Goal: Information Seeking & Learning: Check status

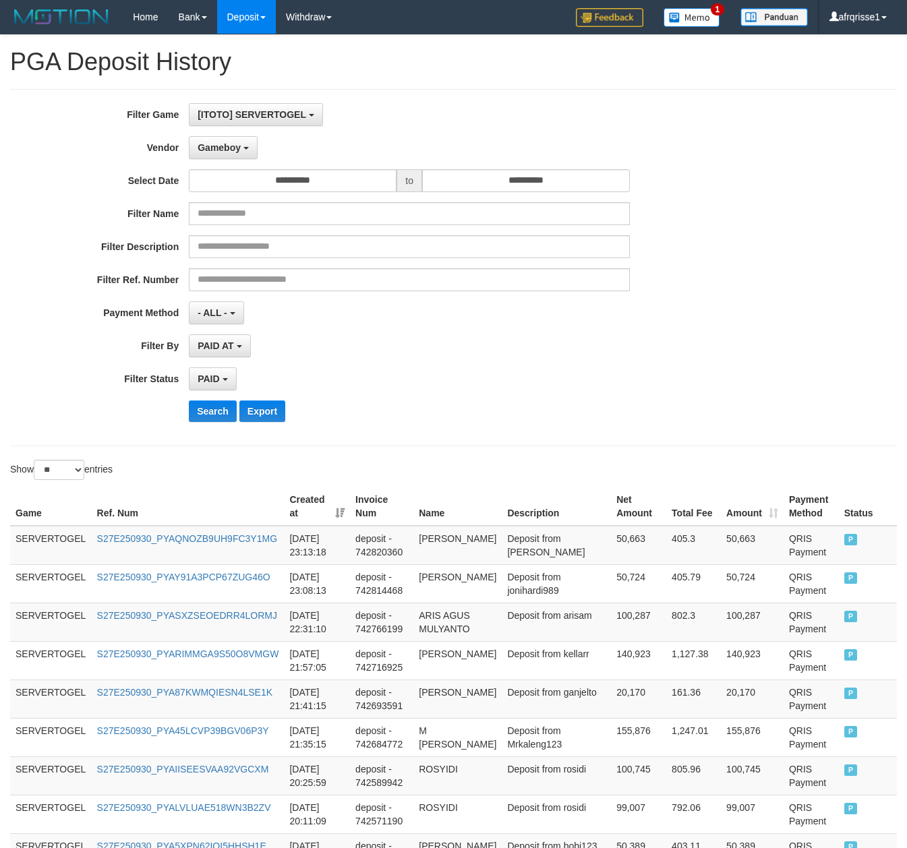
select select "**********"
select select "*"
select select "**"
drag, startPoint x: 0, startPoint y: 0, endPoint x: 214, endPoint y: 421, distance: 472.7
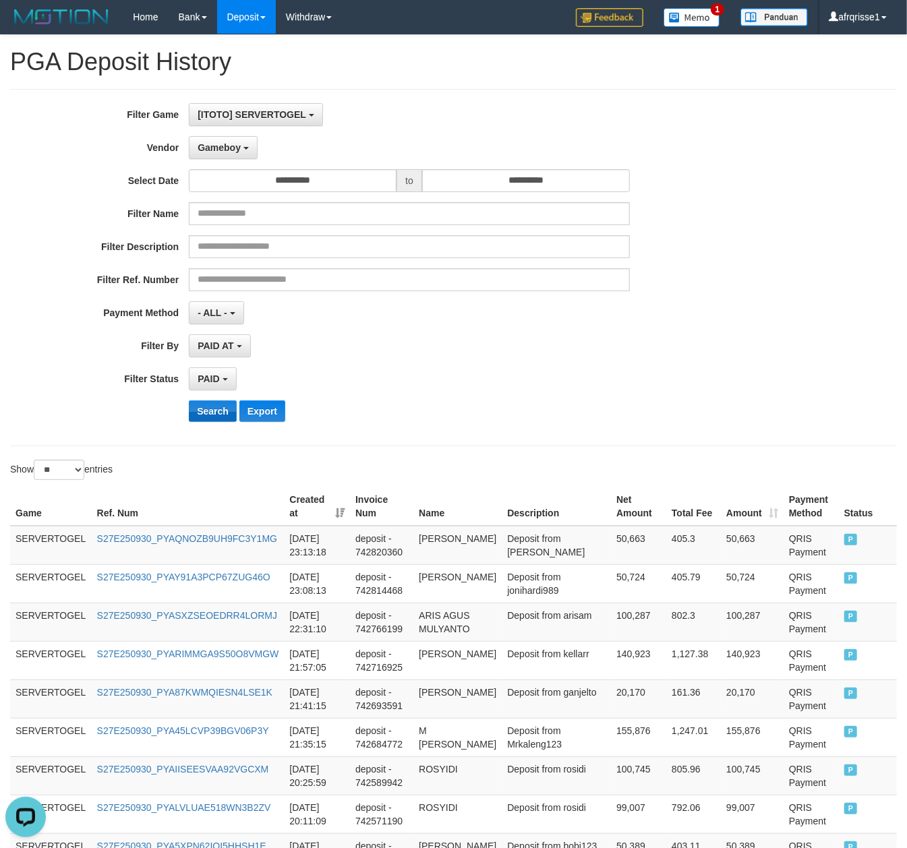
click at [214, 421] on button "Search" at bounding box center [213, 411] width 48 height 22
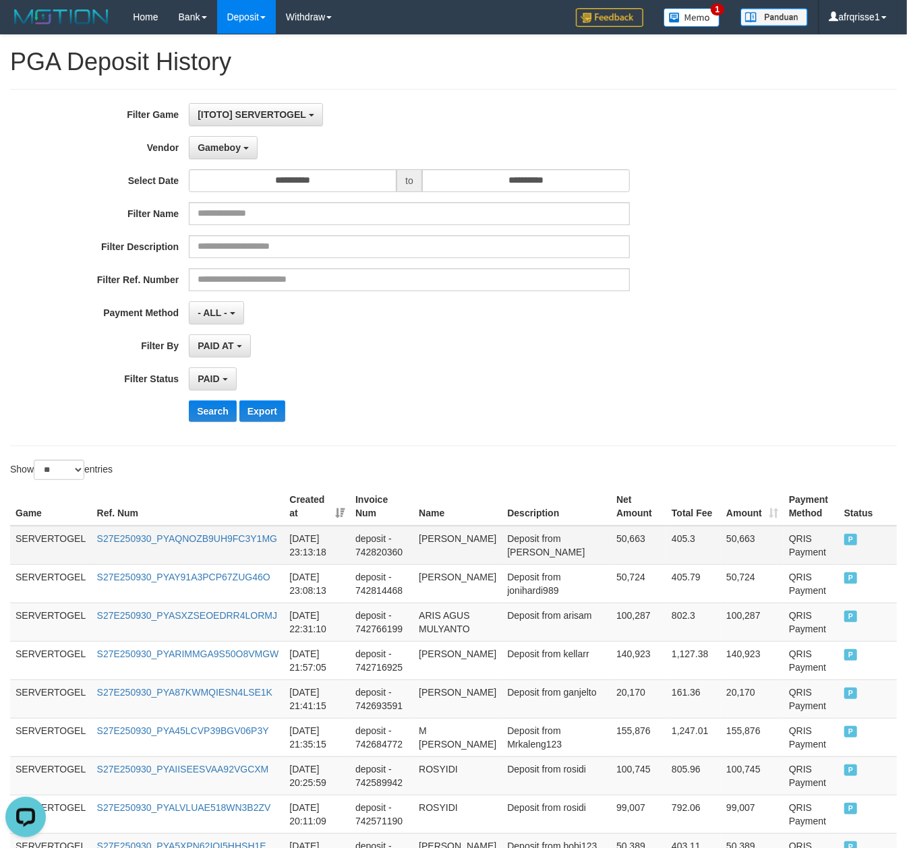
click at [542, 559] on td "Deposit from [PERSON_NAME]" at bounding box center [556, 545] width 109 height 39
click at [426, 783] on td "ROSYIDI" at bounding box center [457, 775] width 88 height 38
copy td "ROSYIDI"
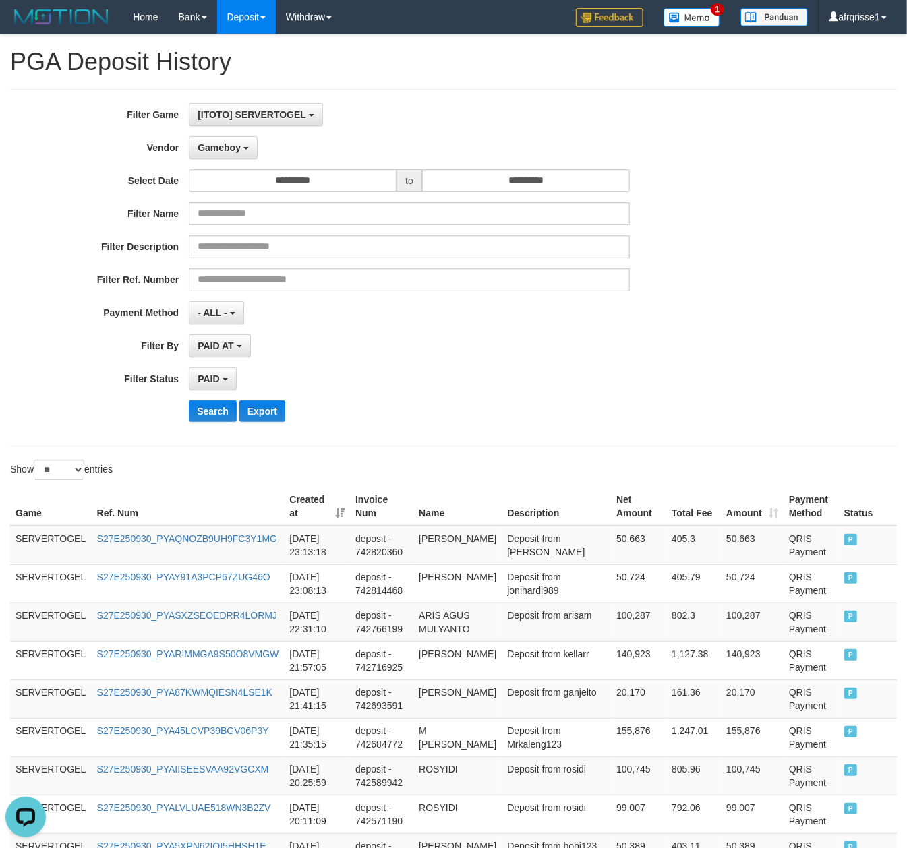
scroll to position [478, 0]
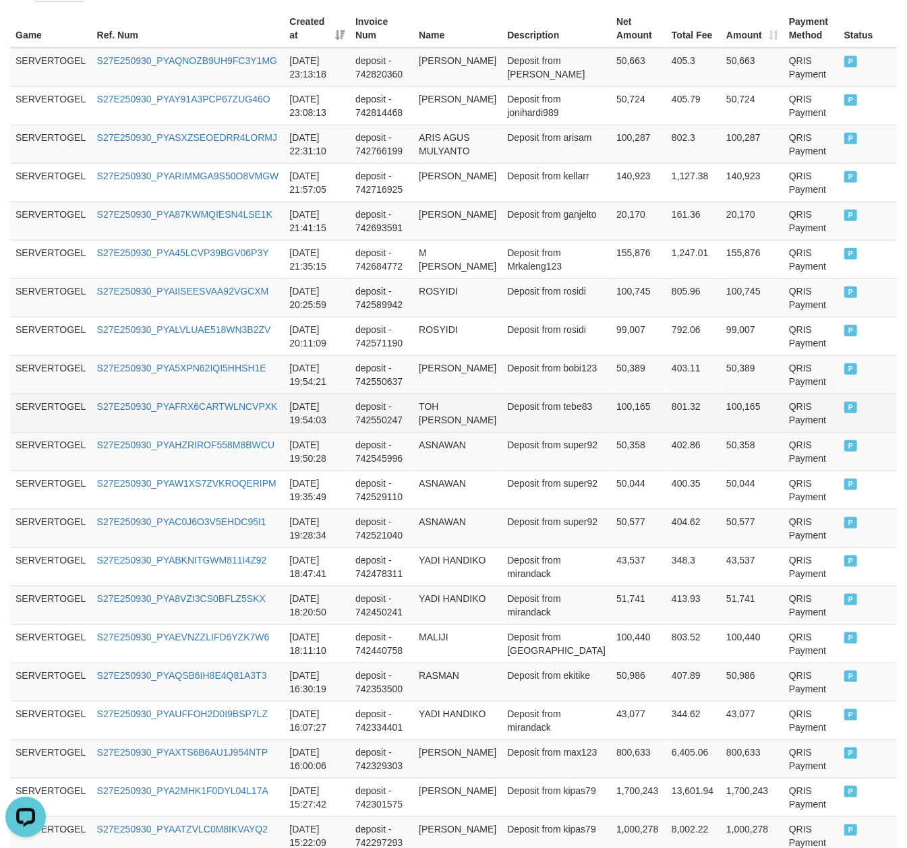
click at [440, 423] on td "TOH [PERSON_NAME]" at bounding box center [457, 413] width 88 height 38
copy td "[PERSON_NAME]"
copy td "TOH [PERSON_NAME]"
drag, startPoint x: 440, startPoint y: 423, endPoint x: 434, endPoint y: 413, distance: 11.5
click at [434, 413] on td "TOH [PERSON_NAME]" at bounding box center [457, 413] width 88 height 38
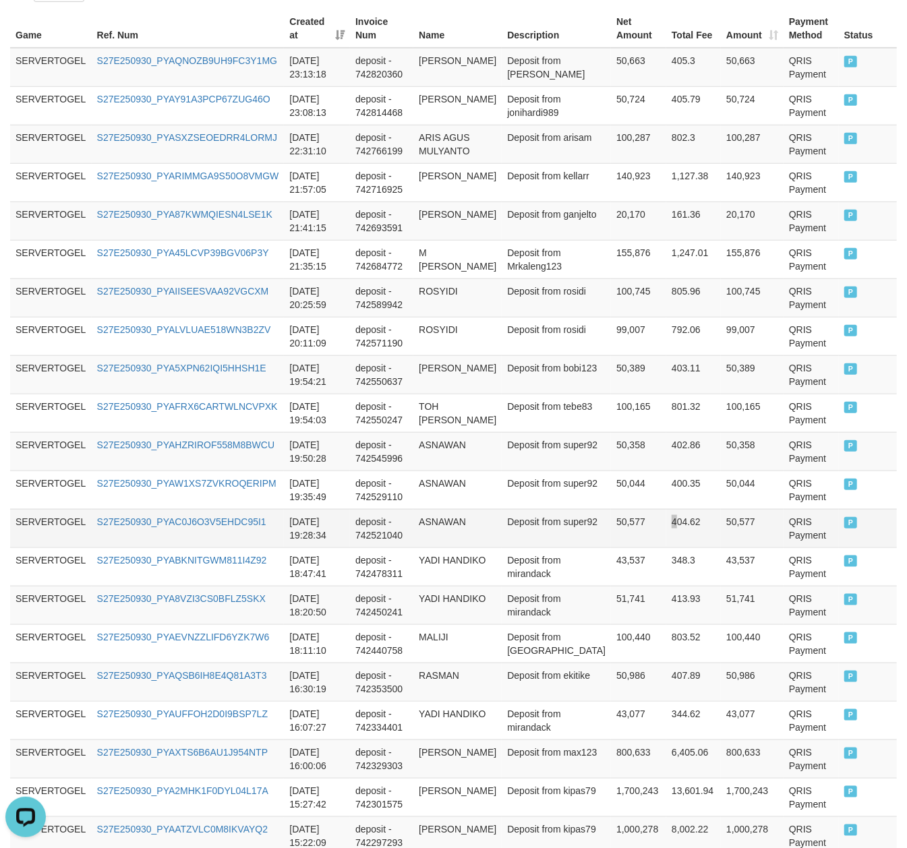
drag, startPoint x: 637, startPoint y: 541, endPoint x: 650, endPoint y: 543, distance: 13.1
click at [650, 543] on tr "SERVERTOGEL S27E250930_PYAC0J6O3V5EHDC95I1 [DATE] 19:28:34 deposit - 742521040 …" at bounding box center [453, 528] width 886 height 38
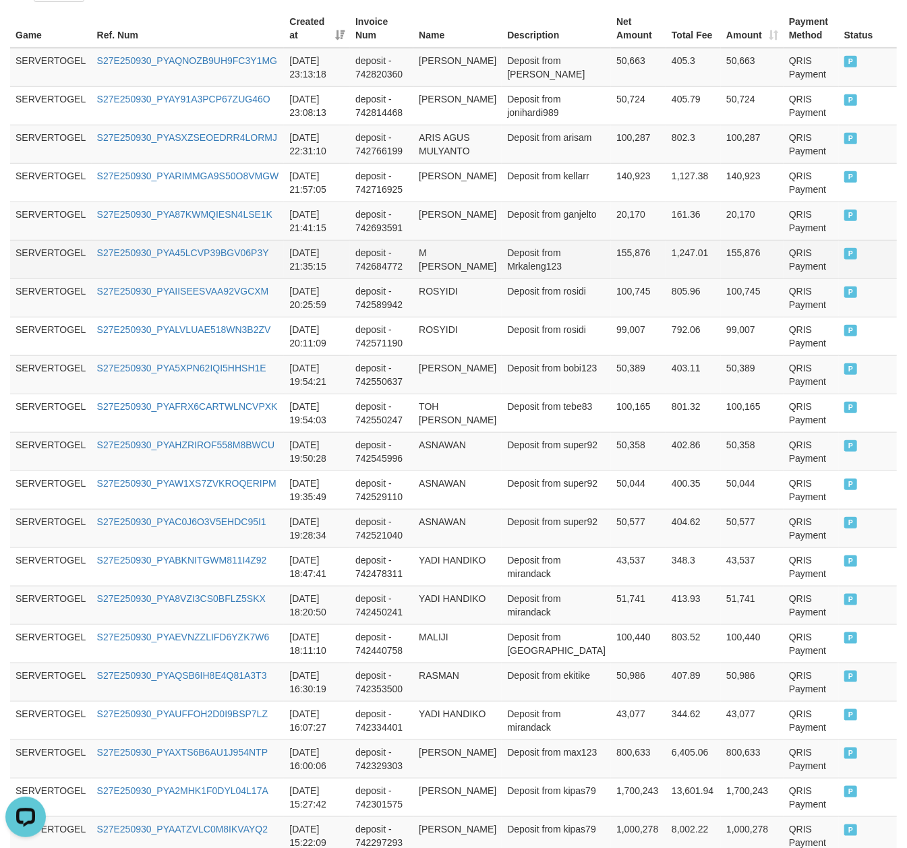
click at [442, 259] on td "M [PERSON_NAME]" at bounding box center [457, 259] width 88 height 38
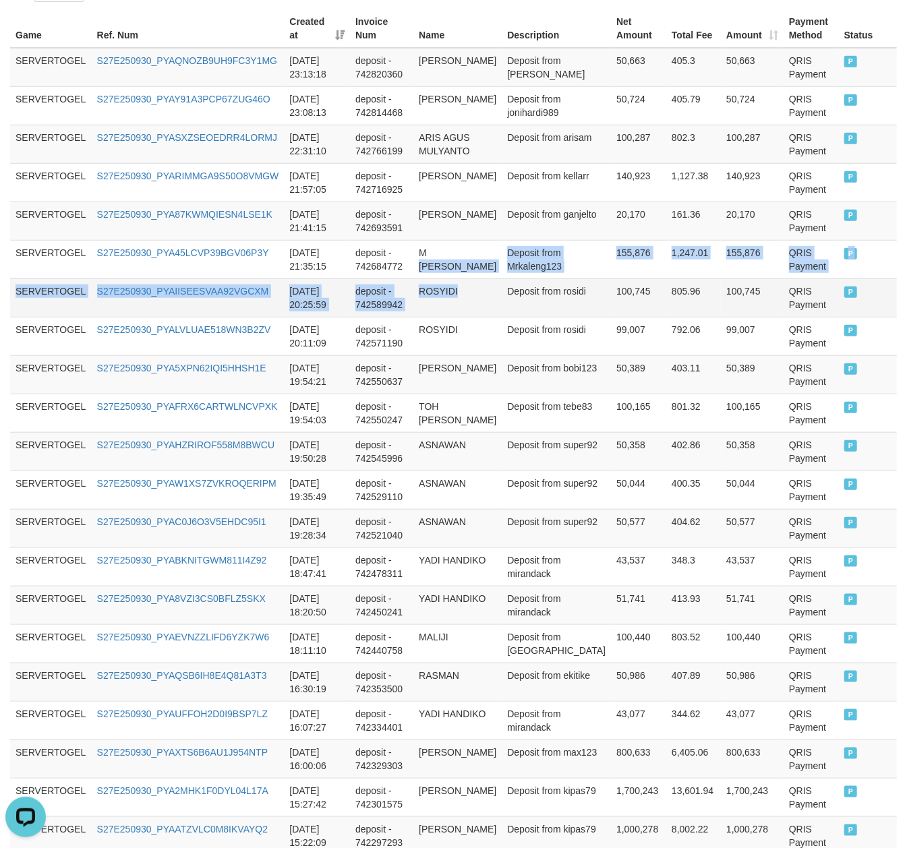
copy tbody "ZAINUR [PERSON_NAME] Deposit from Mrkaleng123 155,876 1,247.01 155,876 QRIS Pay…"
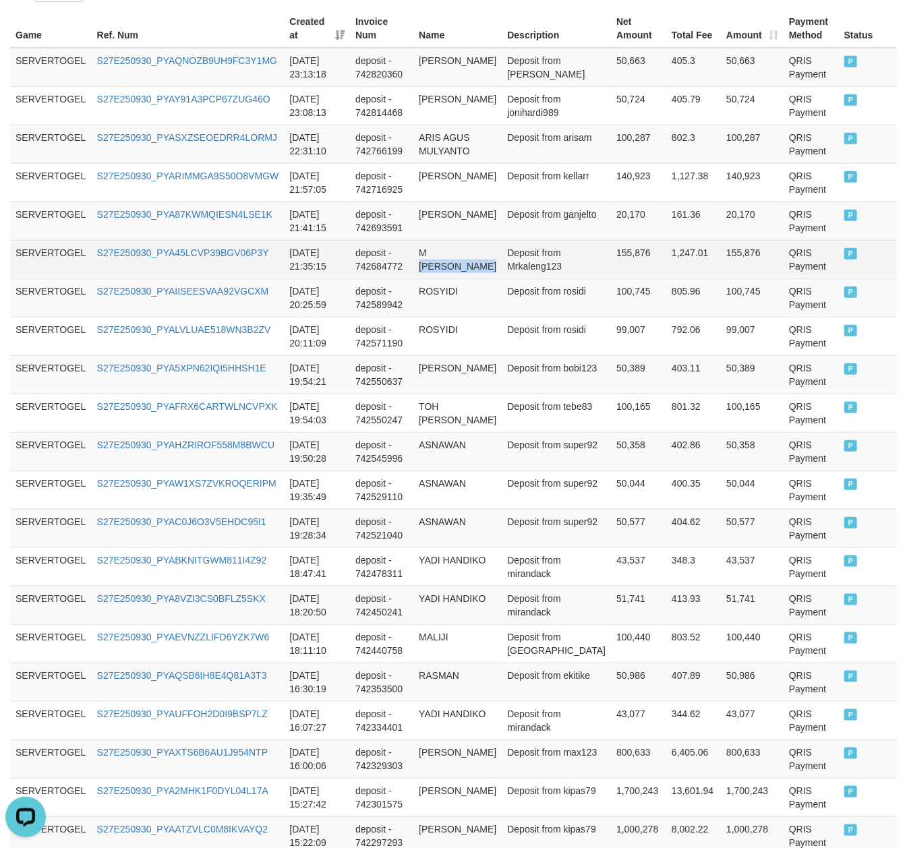
copy td "[PERSON_NAME]"
click at [445, 260] on td "M [PERSON_NAME]" at bounding box center [457, 259] width 88 height 38
copy td "ZAINUR"
click at [425, 251] on td "M [PERSON_NAME]" at bounding box center [457, 259] width 88 height 38
copy td "M ZAINUR"
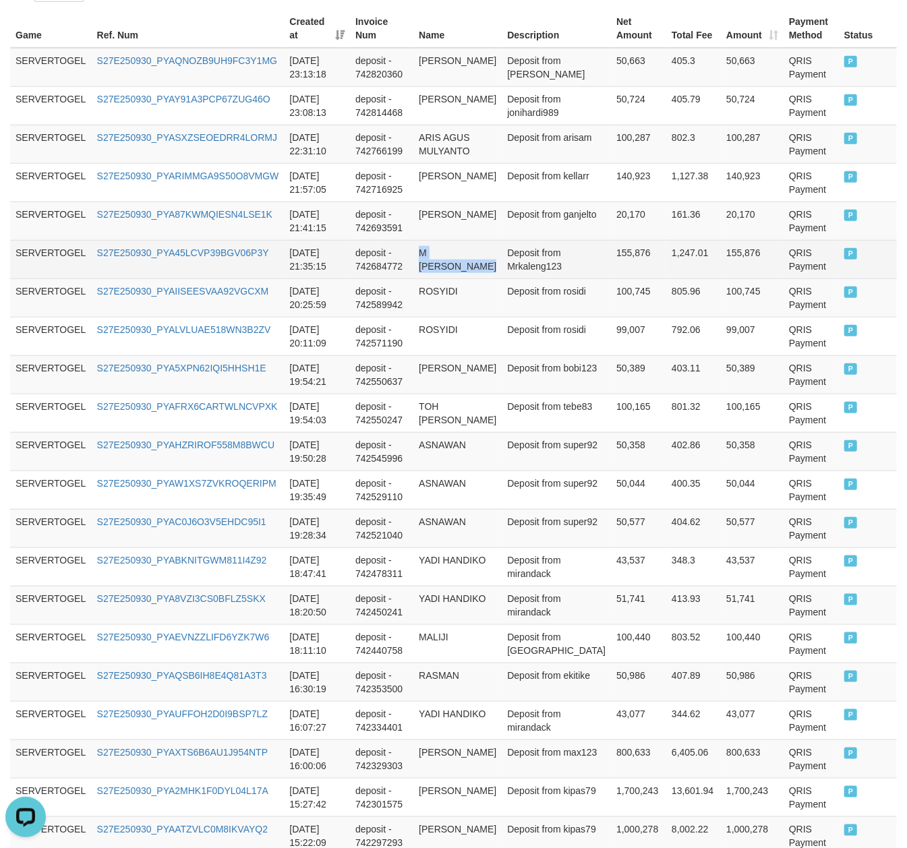
copy td "M [PERSON_NAME]"
drag, startPoint x: 425, startPoint y: 251, endPoint x: 458, endPoint y: 270, distance: 38.6
click at [458, 270] on td "M [PERSON_NAME]" at bounding box center [457, 259] width 88 height 38
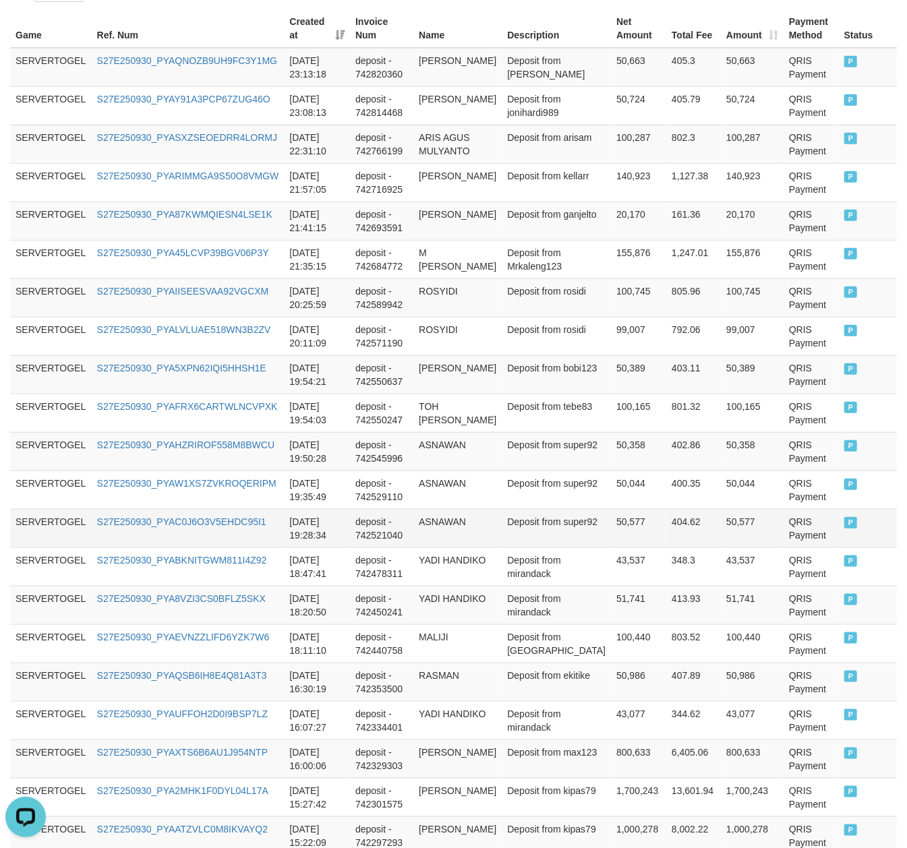
drag, startPoint x: 545, startPoint y: 540, endPoint x: 548, endPoint y: 532, distance: 8.8
click at [545, 540] on td "Deposit from super92" at bounding box center [556, 528] width 109 height 38
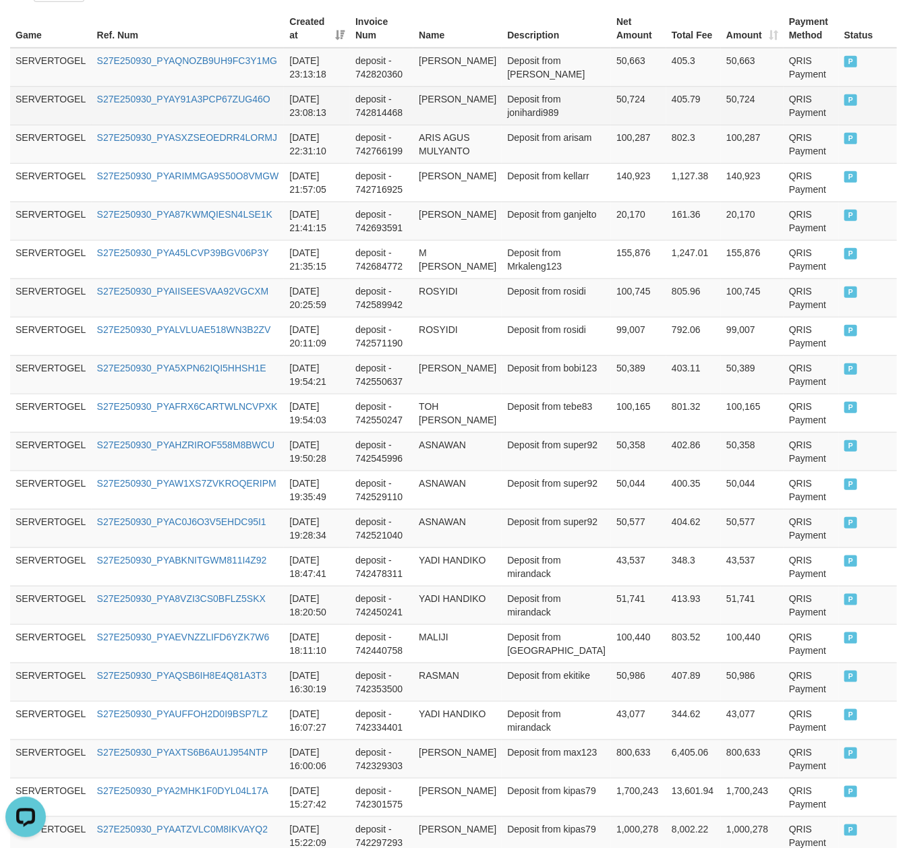
click at [433, 94] on td "[PERSON_NAME]" at bounding box center [457, 105] width 88 height 38
copy td "[PERSON_NAME]"
drag, startPoint x: 433, startPoint y: 94, endPoint x: 467, endPoint y: 104, distance: 35.7
click at [467, 104] on td "[PERSON_NAME]" at bounding box center [457, 105] width 88 height 38
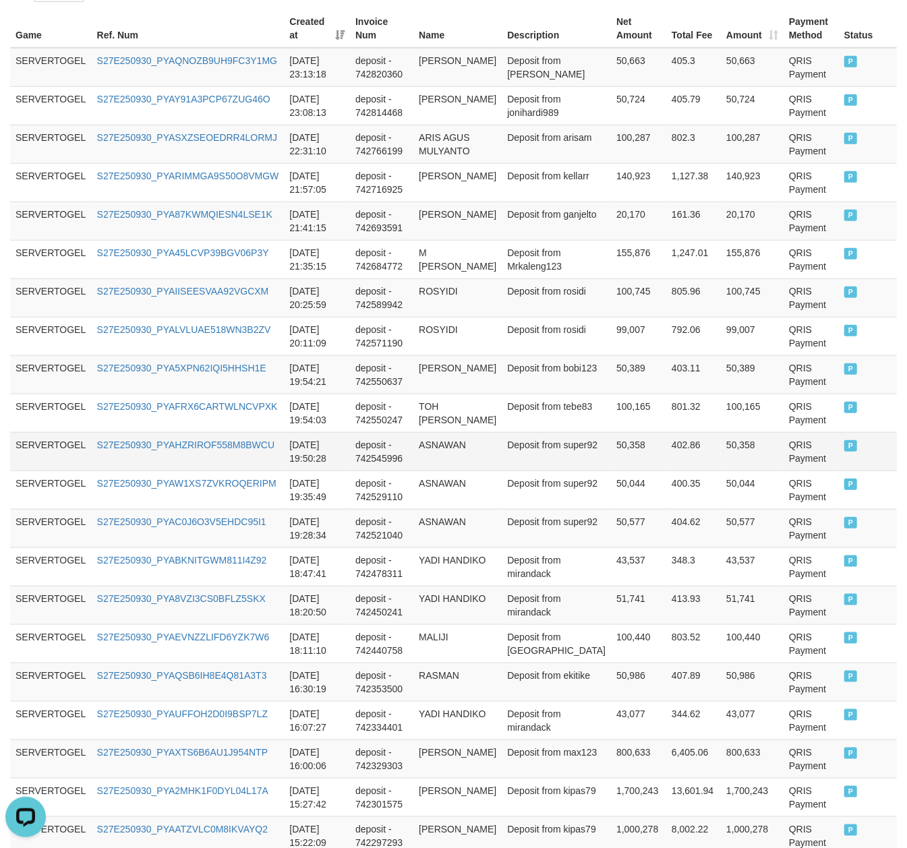
click at [450, 440] on td "ASNAWAN" at bounding box center [457, 451] width 88 height 38
click at [437, 230] on td "[PERSON_NAME]" at bounding box center [457, 221] width 88 height 38
copy td "SUGIARTO"
drag, startPoint x: 437, startPoint y: 230, endPoint x: 434, endPoint y: 216, distance: 14.4
click at [434, 216] on td "[PERSON_NAME]" at bounding box center [457, 221] width 88 height 38
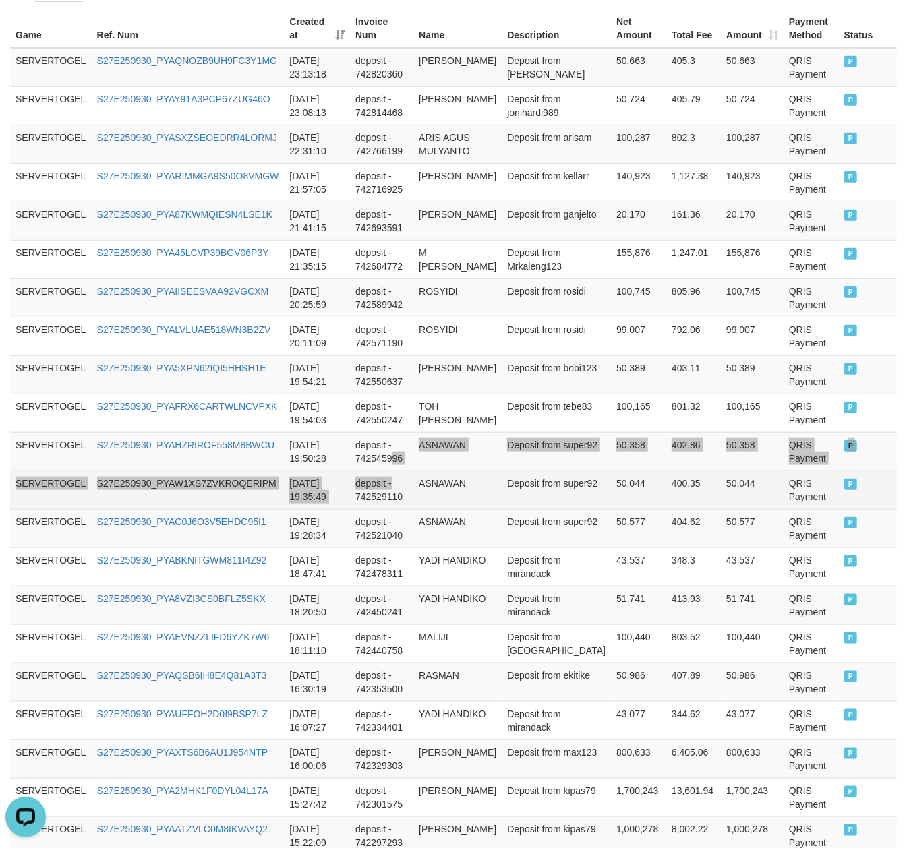
click at [402, 475] on tbody "SERVERTOGEL S27E250930_PYAQNOZB9UH9FC3Y1MG [DATE] 23:13:18 deposit - 742820360 …" at bounding box center [453, 535] width 886 height 975
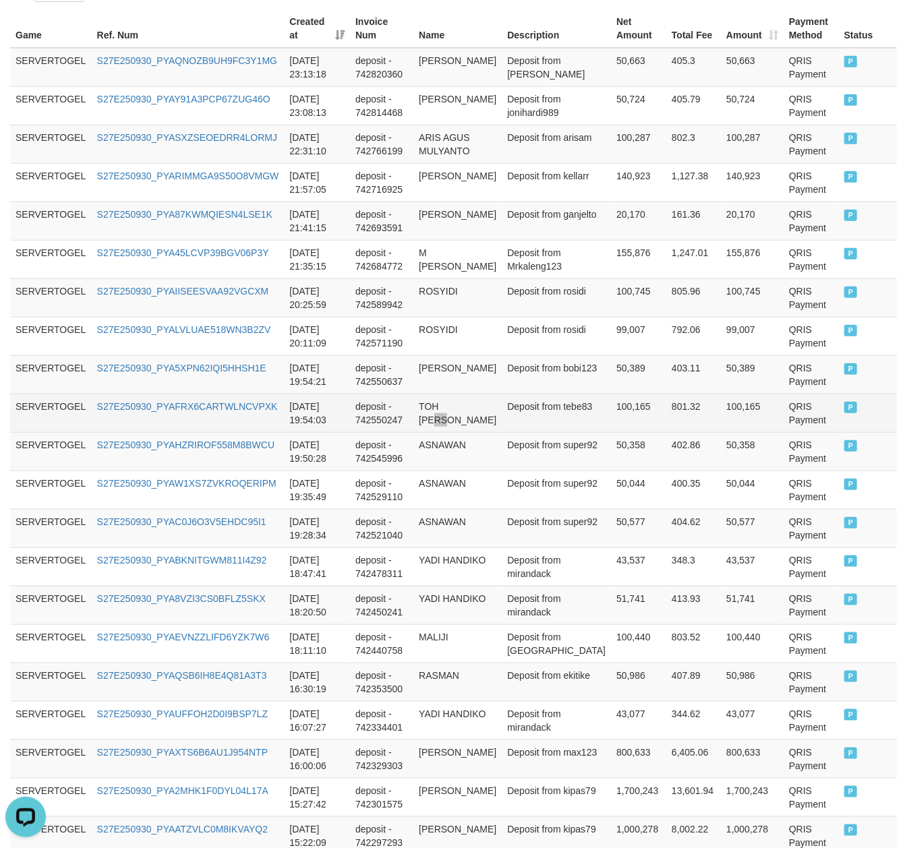
click at [483, 400] on td "TOH [PERSON_NAME]" at bounding box center [457, 413] width 88 height 38
click at [524, 416] on tr "SERVERTOGEL S27E250930_PYAFRX6CARTWLNCVPXK [DATE] 19:54:03 deposit - 742550247 …" at bounding box center [453, 413] width 886 height 38
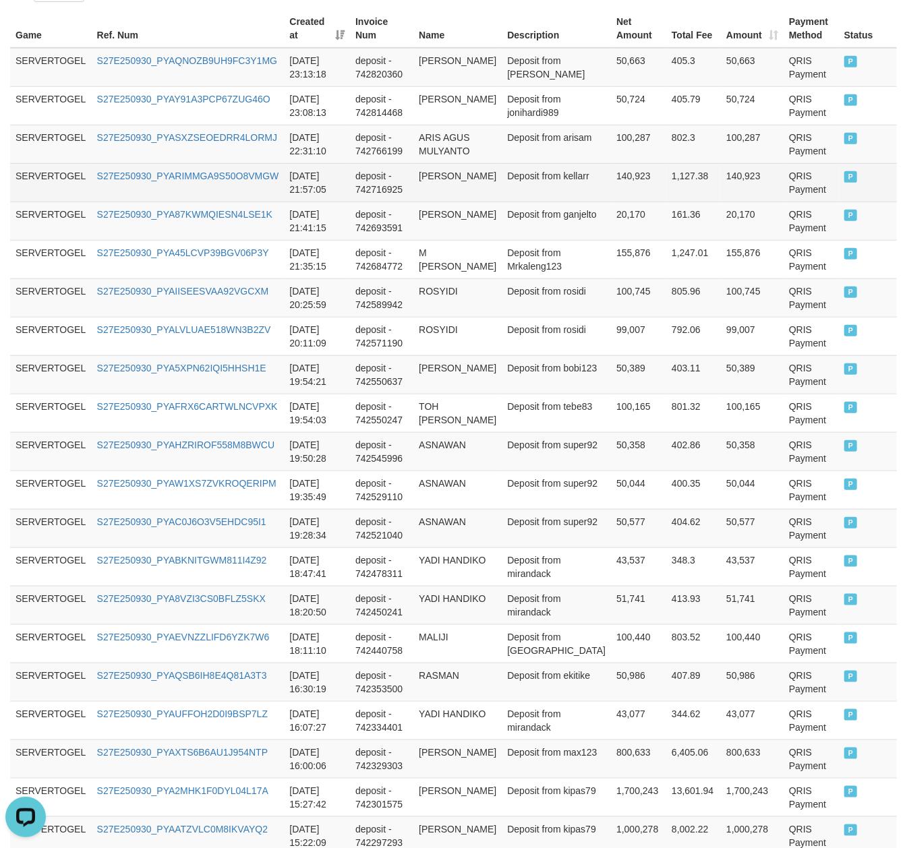
click at [458, 189] on td "[PERSON_NAME]" at bounding box center [457, 182] width 88 height 38
drag, startPoint x: 458, startPoint y: 189, endPoint x: 444, endPoint y: 181, distance: 17.2
click at [444, 181] on td "[PERSON_NAME]" at bounding box center [457, 182] width 88 height 38
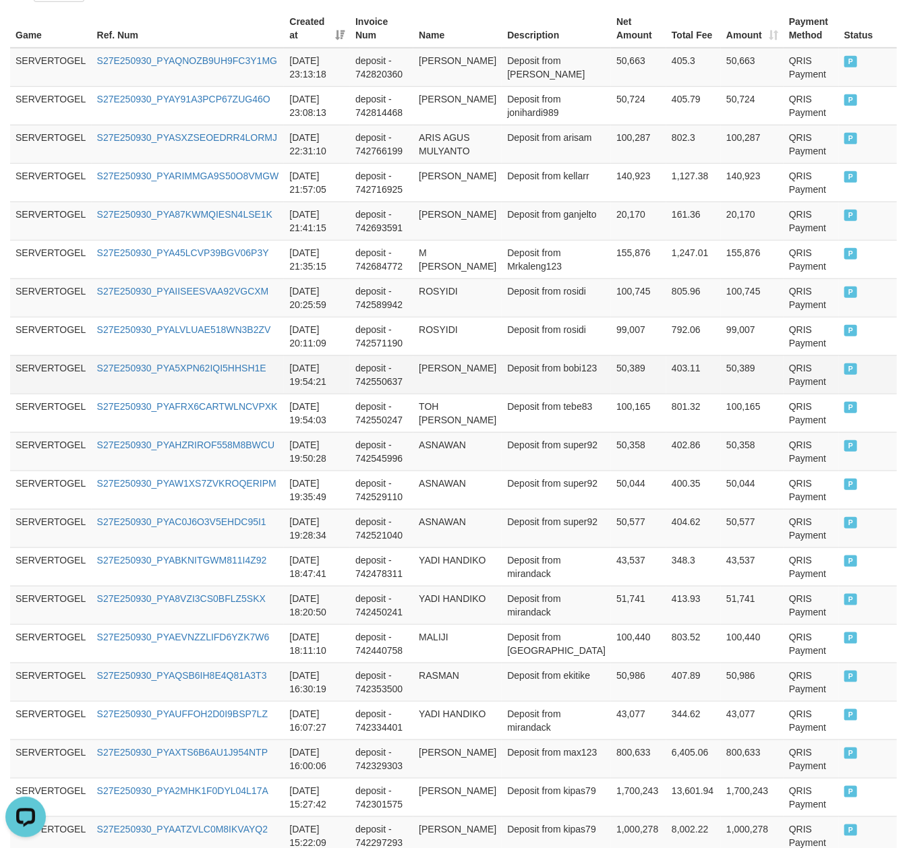
click at [375, 362] on td "deposit - 742550637" at bounding box center [381, 374] width 63 height 38
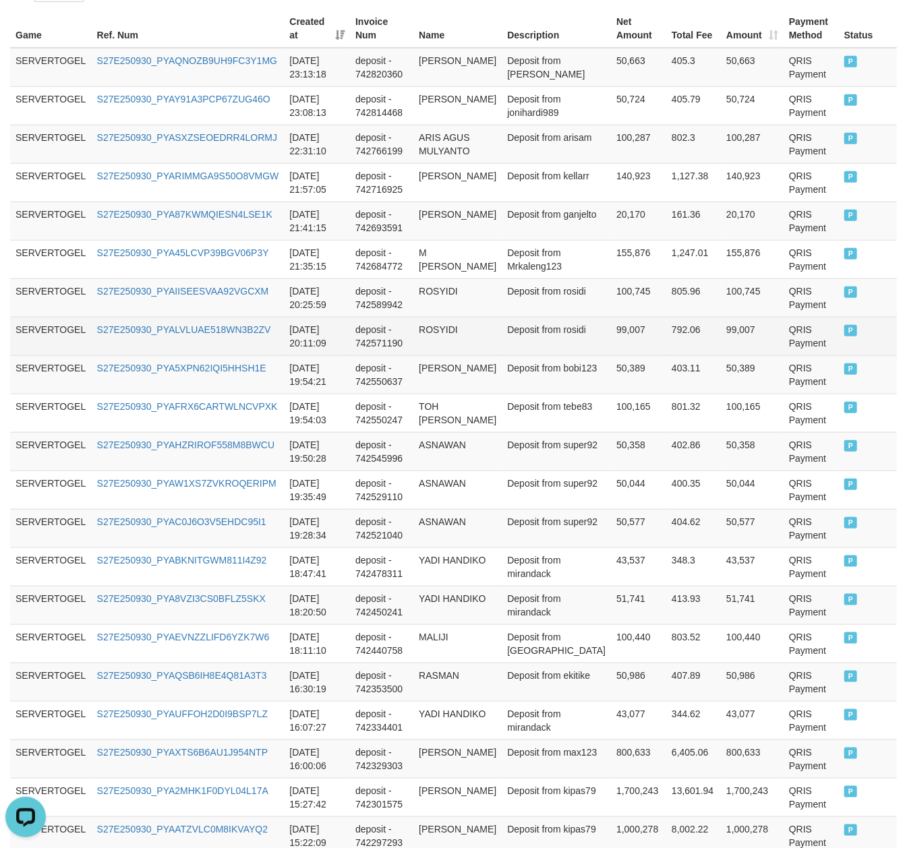
click at [388, 332] on td "deposit - 742571190" at bounding box center [381, 336] width 63 height 38
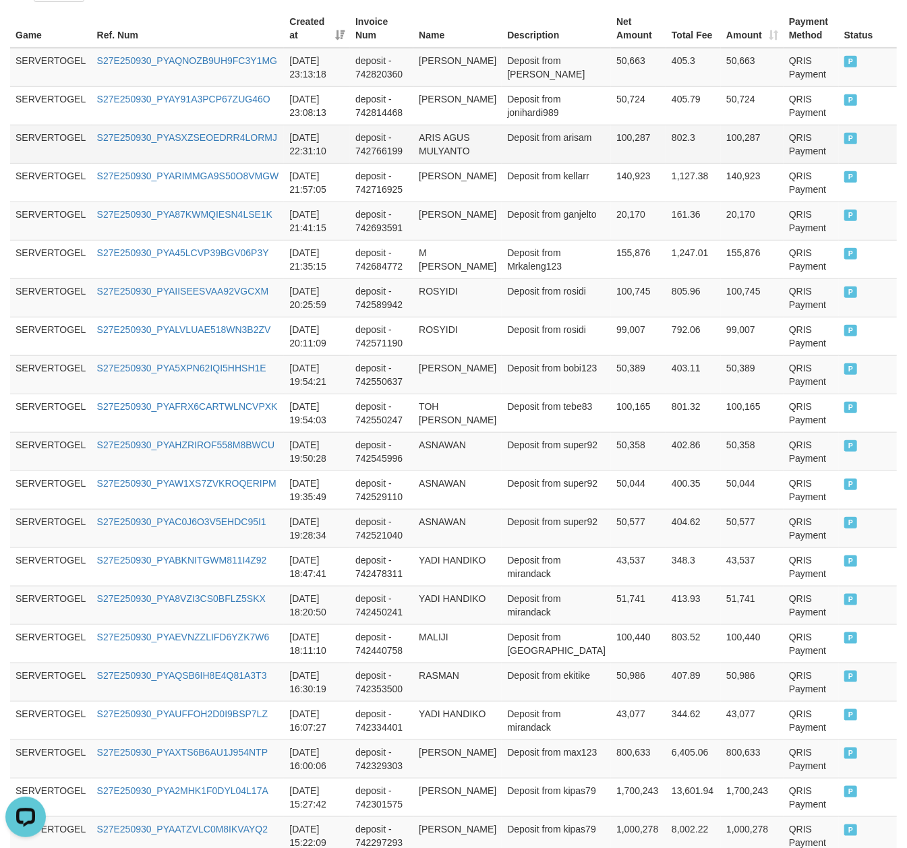
click at [446, 144] on td "ARIS AGUS MULYANTO" at bounding box center [457, 144] width 88 height 38
drag, startPoint x: 446, startPoint y: 144, endPoint x: 461, endPoint y: 152, distance: 17.8
click at [461, 152] on td "ARIS AGUS MULYANTO" at bounding box center [457, 144] width 88 height 38
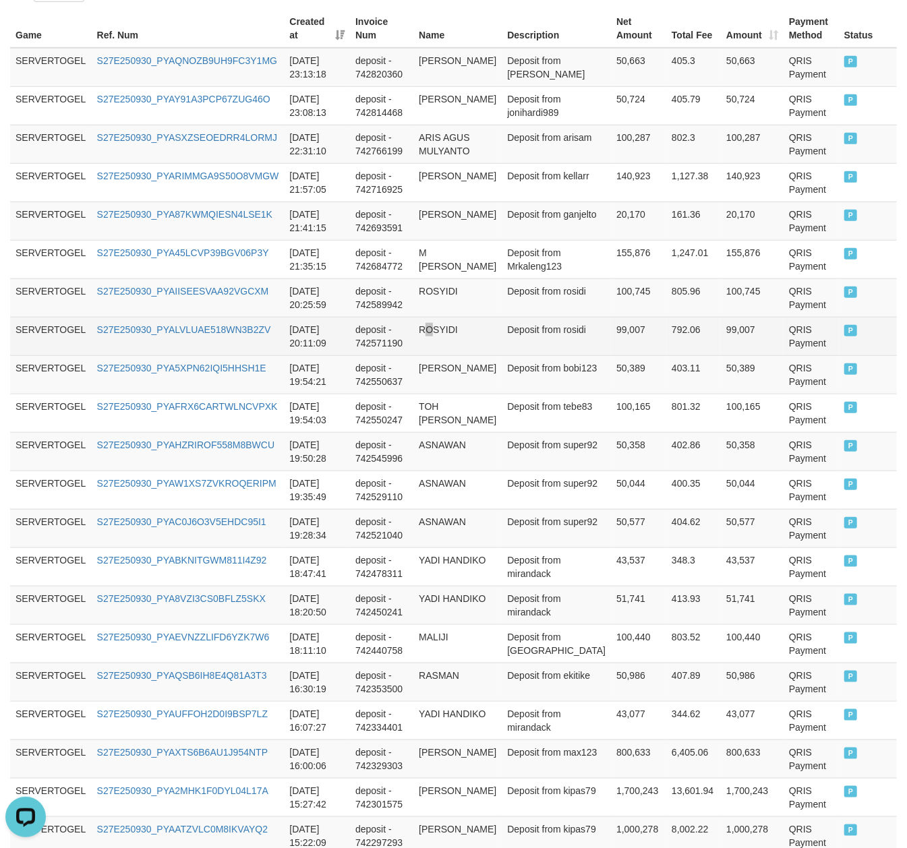
click at [442, 343] on td "ROSYIDI" at bounding box center [457, 336] width 88 height 38
click at [302, 342] on td "[DATE] 20:11:09" at bounding box center [317, 336] width 66 height 38
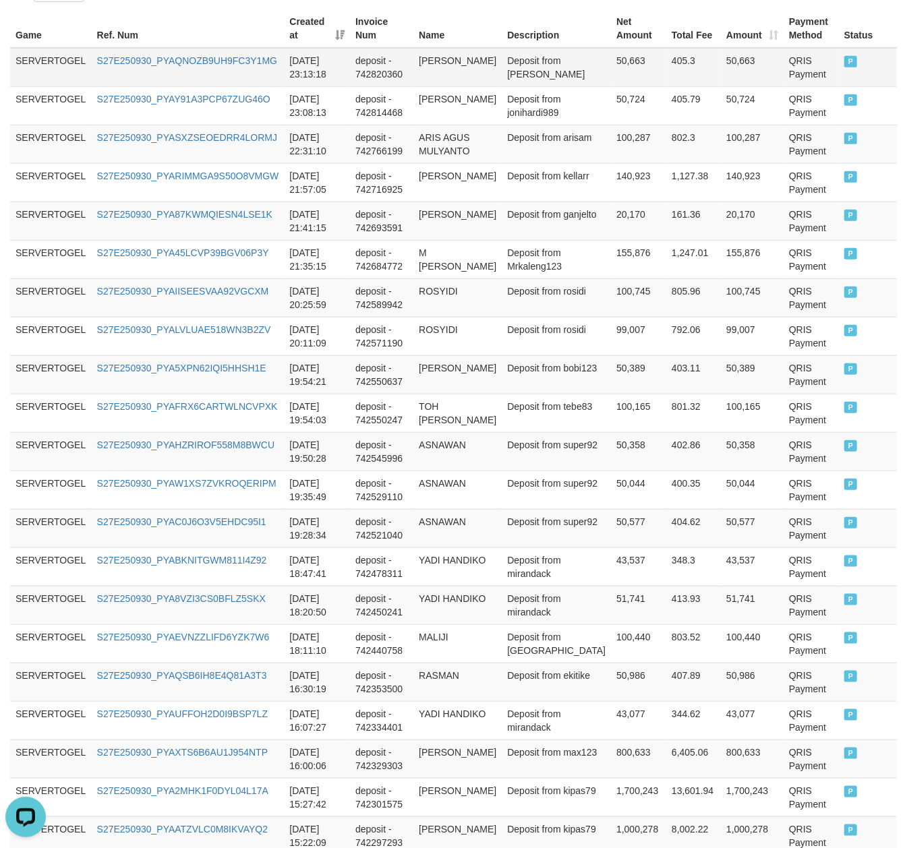
click at [435, 78] on td "[PERSON_NAME]" at bounding box center [457, 67] width 88 height 39
drag, startPoint x: 435, startPoint y: 78, endPoint x: 426, endPoint y: 65, distance: 15.5
click at [426, 65] on td "[PERSON_NAME]" at bounding box center [457, 67] width 88 height 39
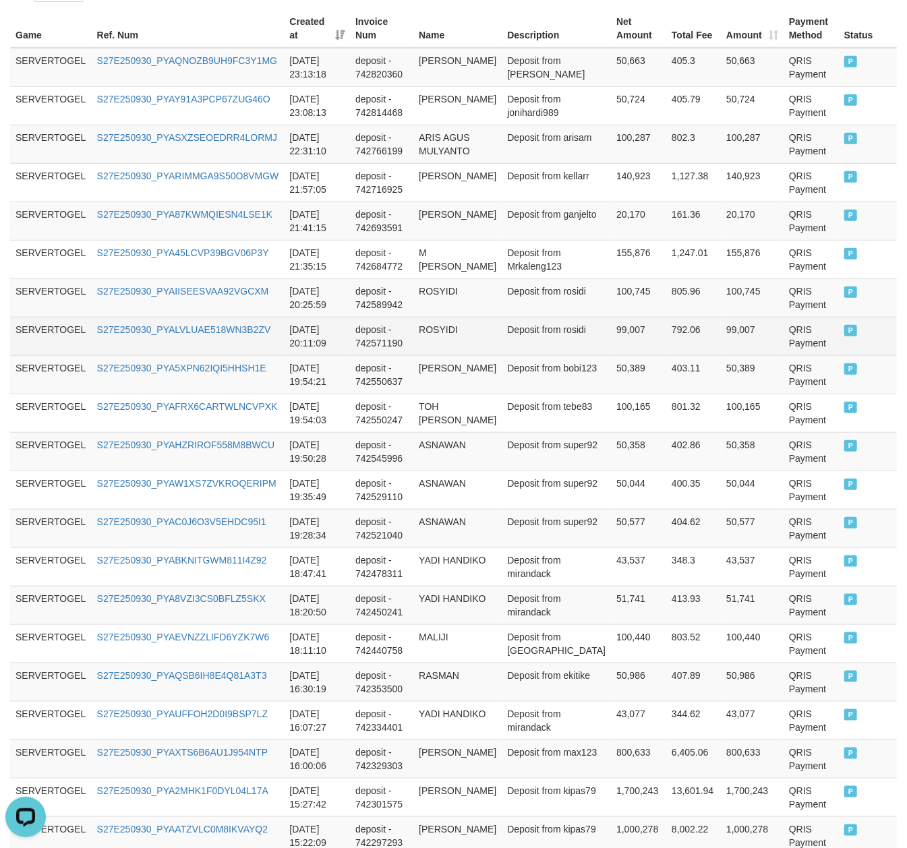
click at [411, 348] on tbody "SERVERTOGEL S27E250930_PYAQNOZB9UH9FC3Y1MG [DATE] 23:13:18 deposit - 742820360 …" at bounding box center [453, 535] width 886 height 975
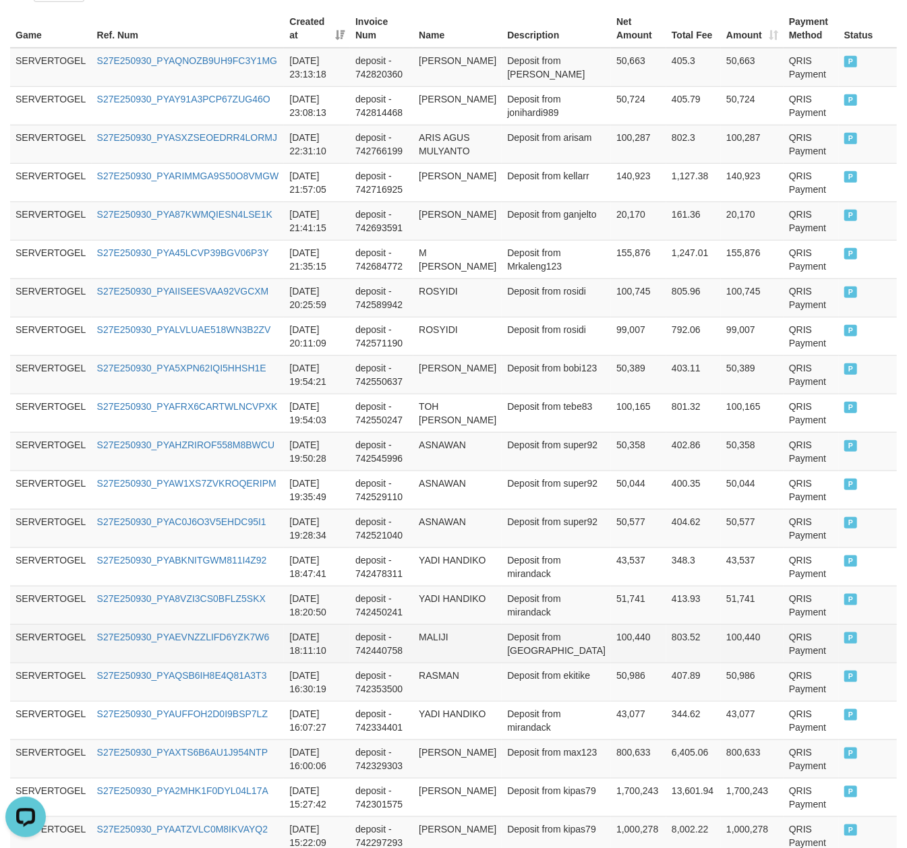
scroll to position [806, 0]
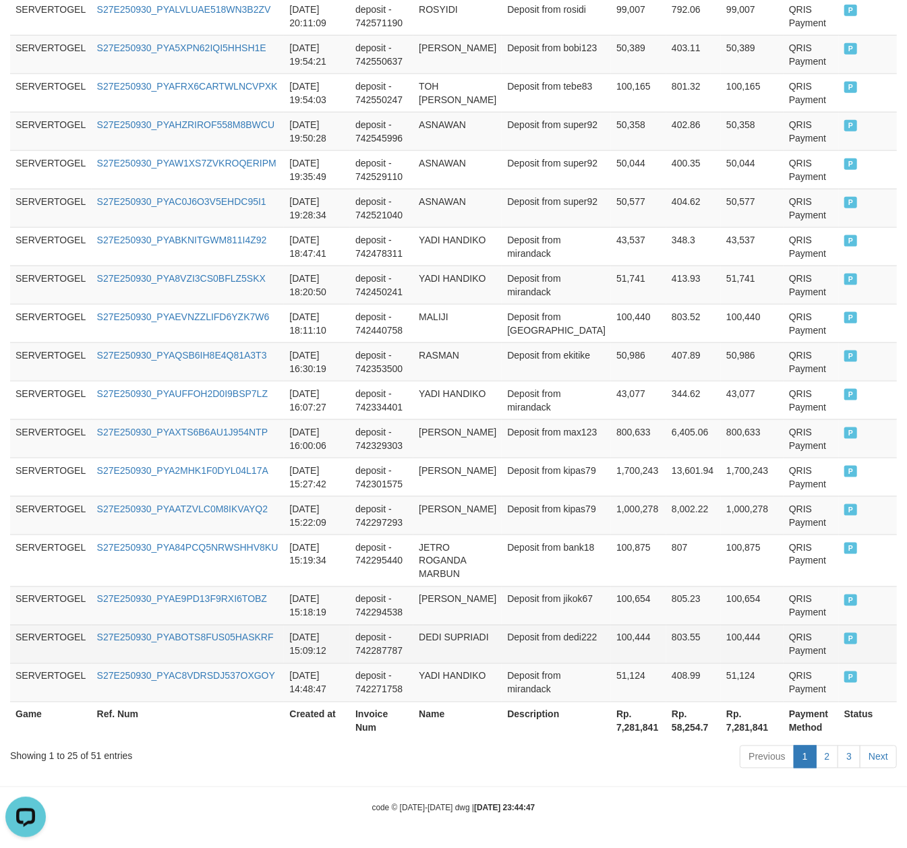
click at [449, 645] on td "DEDI SUPRIADI" at bounding box center [457, 644] width 88 height 38
drag, startPoint x: 449, startPoint y: 645, endPoint x: 344, endPoint y: 637, distance: 105.5
click at [421, 637] on tr "SERVERTOGEL S27E250930_PYABOTS8FUS05HASKRF [DATE] 15:09:12 deposit - 742287787 …" at bounding box center [453, 644] width 886 height 38
click at [442, 642] on td "DEDI SUPRIADI" at bounding box center [457, 644] width 88 height 38
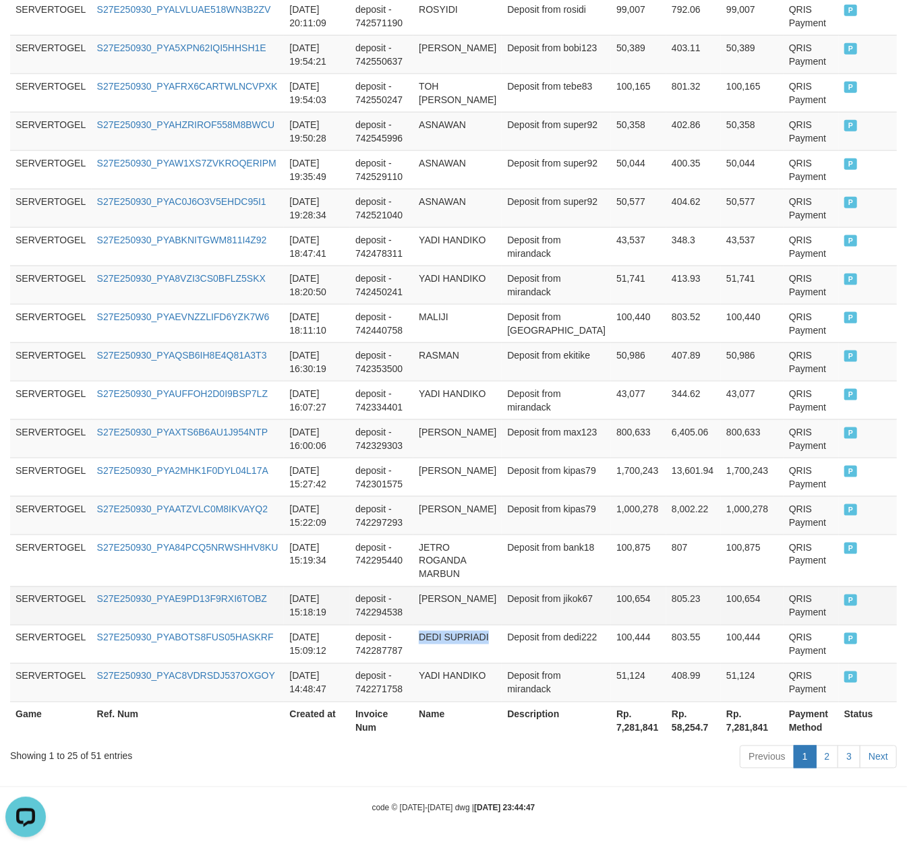
drag, startPoint x: 442, startPoint y: 642, endPoint x: 183, endPoint y: 621, distance: 259.7
click at [441, 654] on td "DEDI SUPRIADI" at bounding box center [457, 644] width 88 height 38
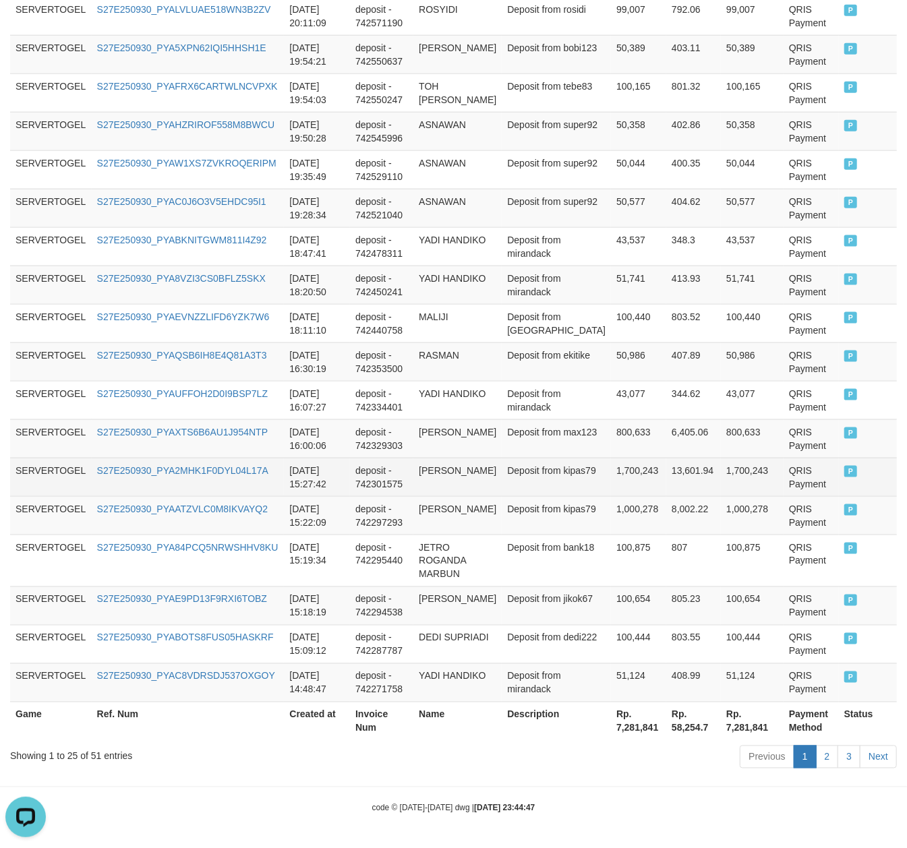
click at [335, 483] on td "[DATE] 15:27:42" at bounding box center [317, 477] width 66 height 38
